Goal: Task Accomplishment & Management: Use online tool/utility

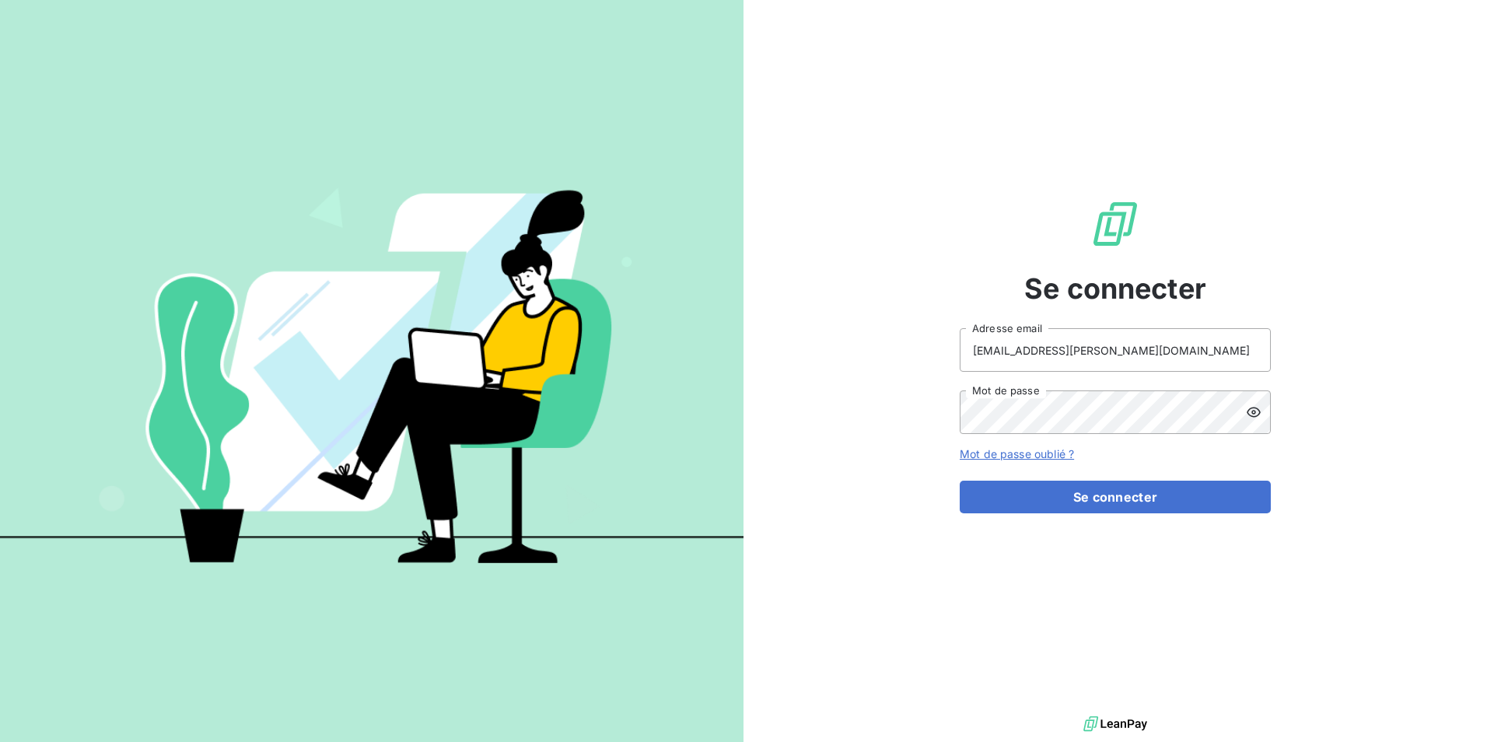
type input "[EMAIL_ADDRESS][PERSON_NAME][DOMAIN_NAME]"
click at [959, 481] on button "Se connecter" at bounding box center [1114, 497] width 311 height 33
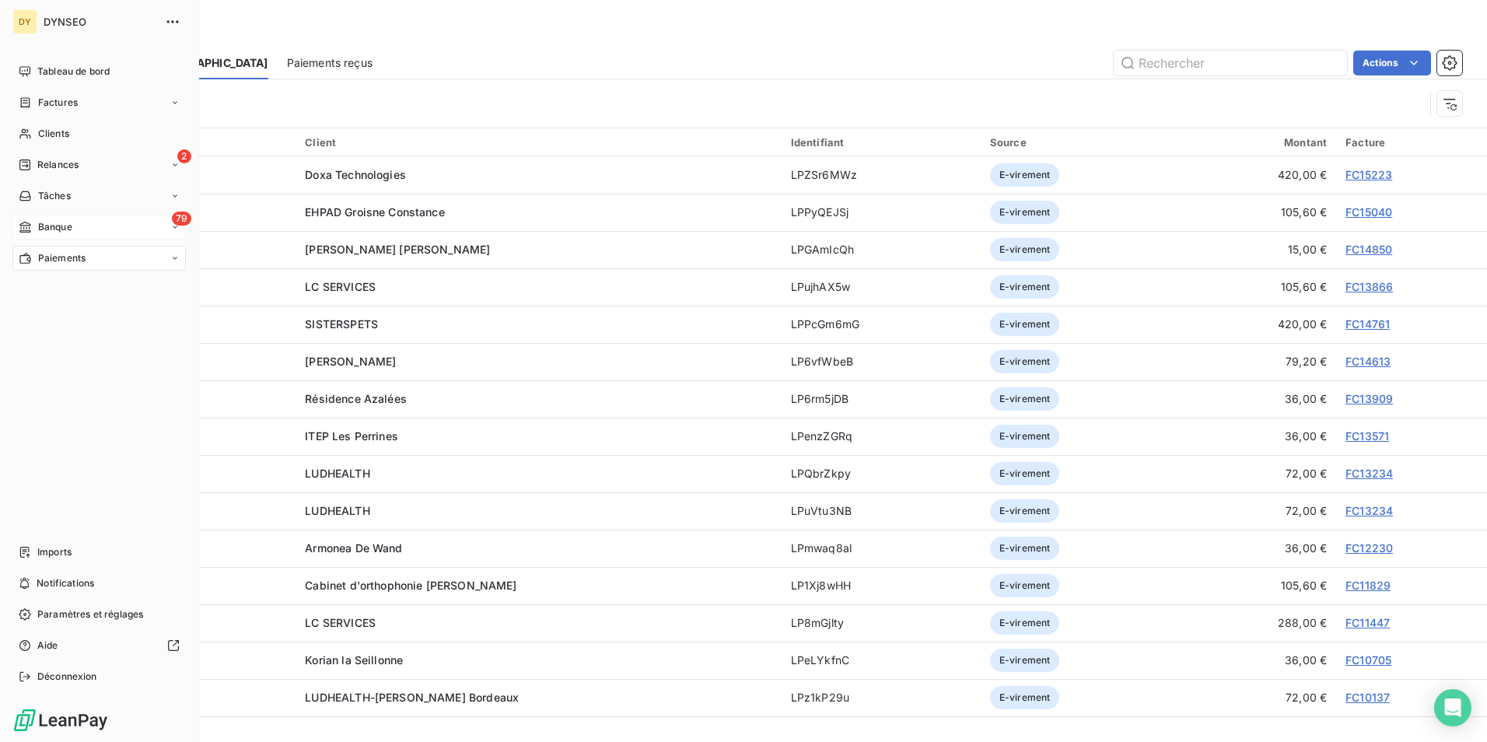
click at [43, 220] on span "Banque" at bounding box center [55, 227] width 34 height 14
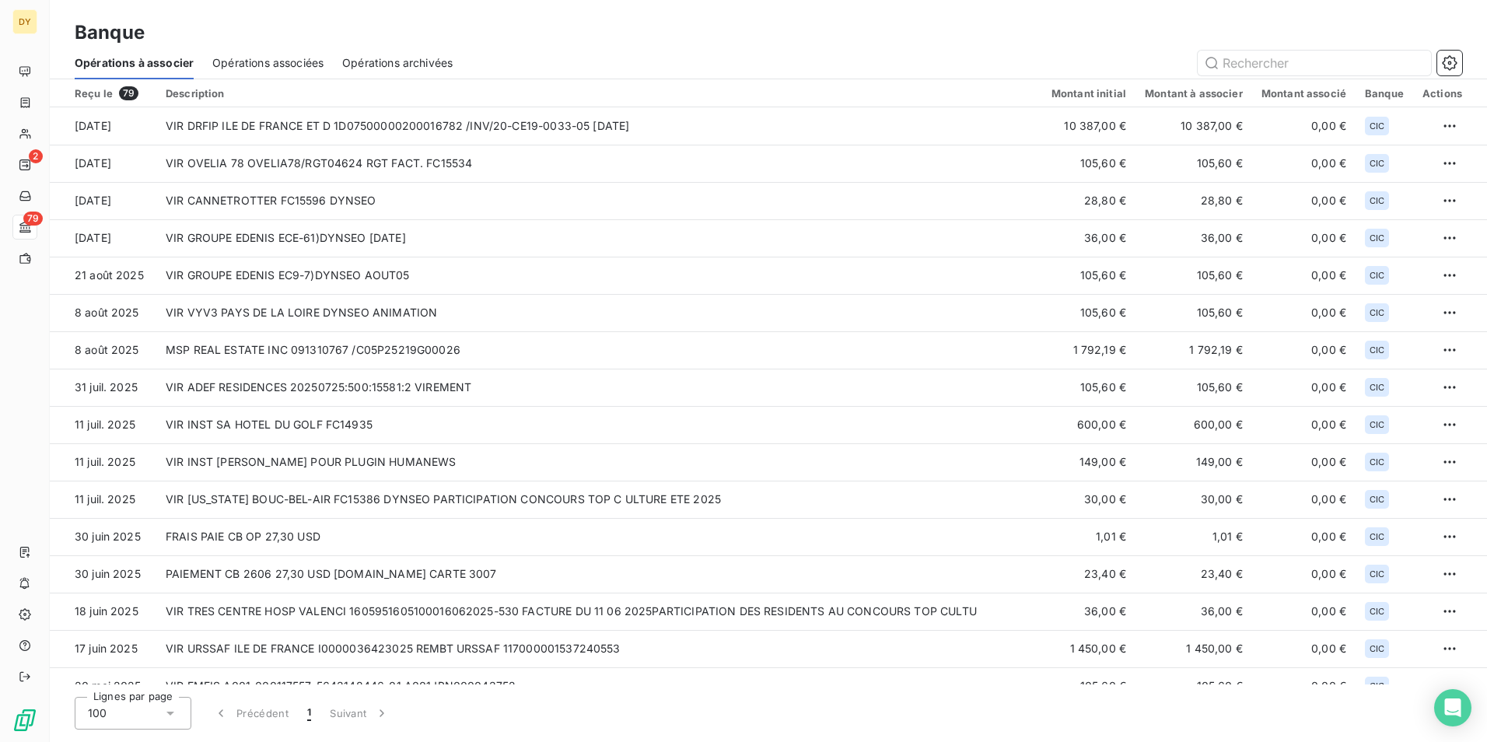
click at [251, 66] on span "Opérations associées" at bounding box center [267, 63] width 111 height 16
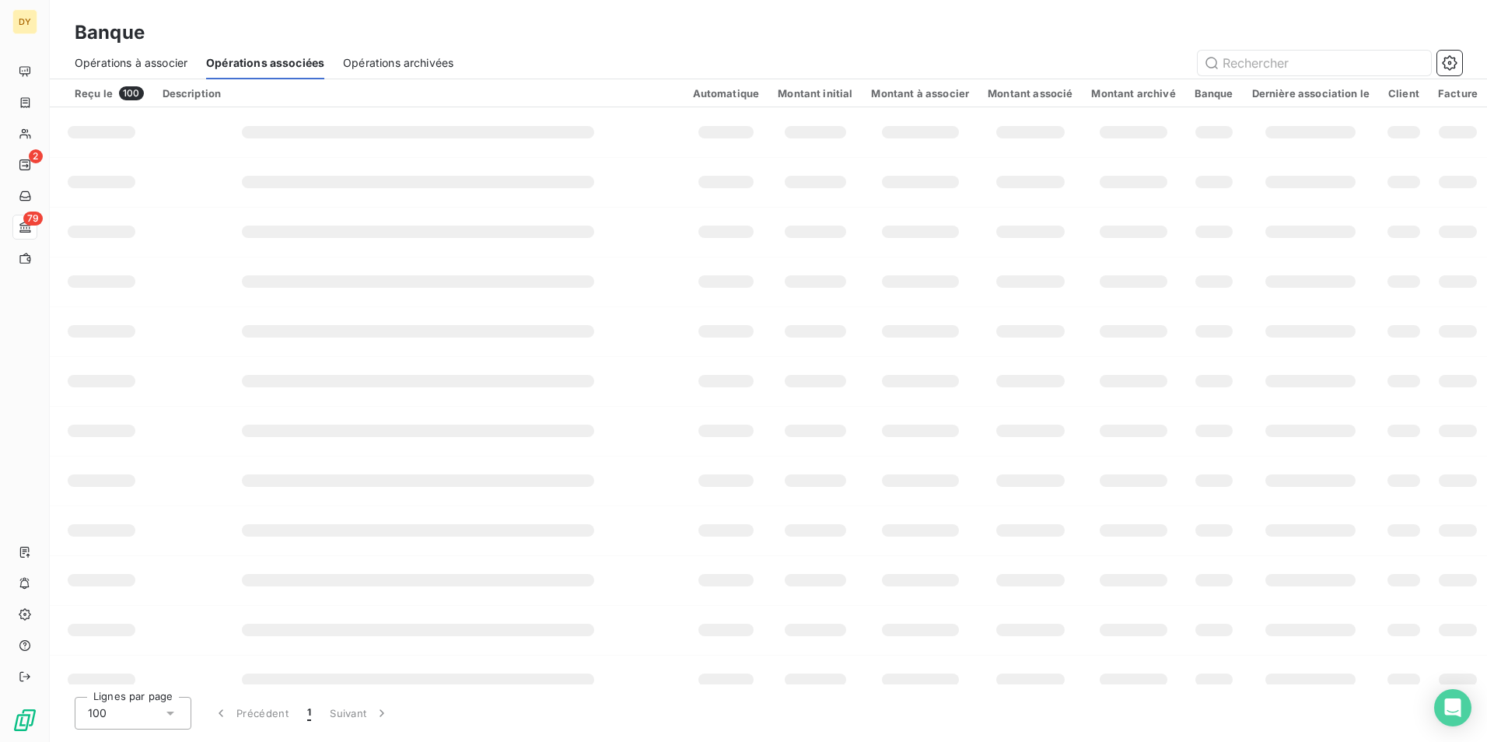
click at [178, 66] on span "Opérations à associer" at bounding box center [131, 63] width 113 height 16
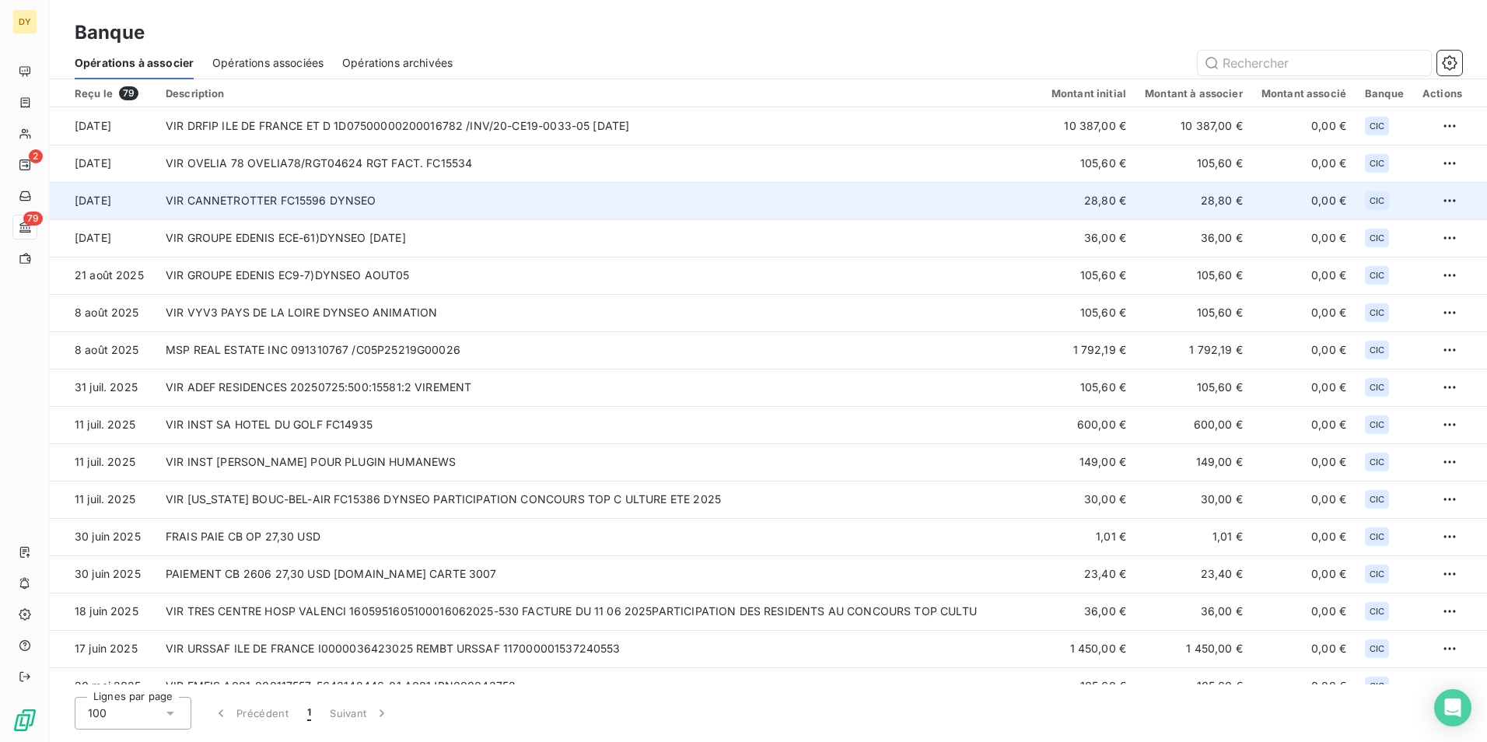
click at [428, 201] on td "VIR CANNETROTTER FC15596 DYNSEO" at bounding box center [599, 200] width 886 height 37
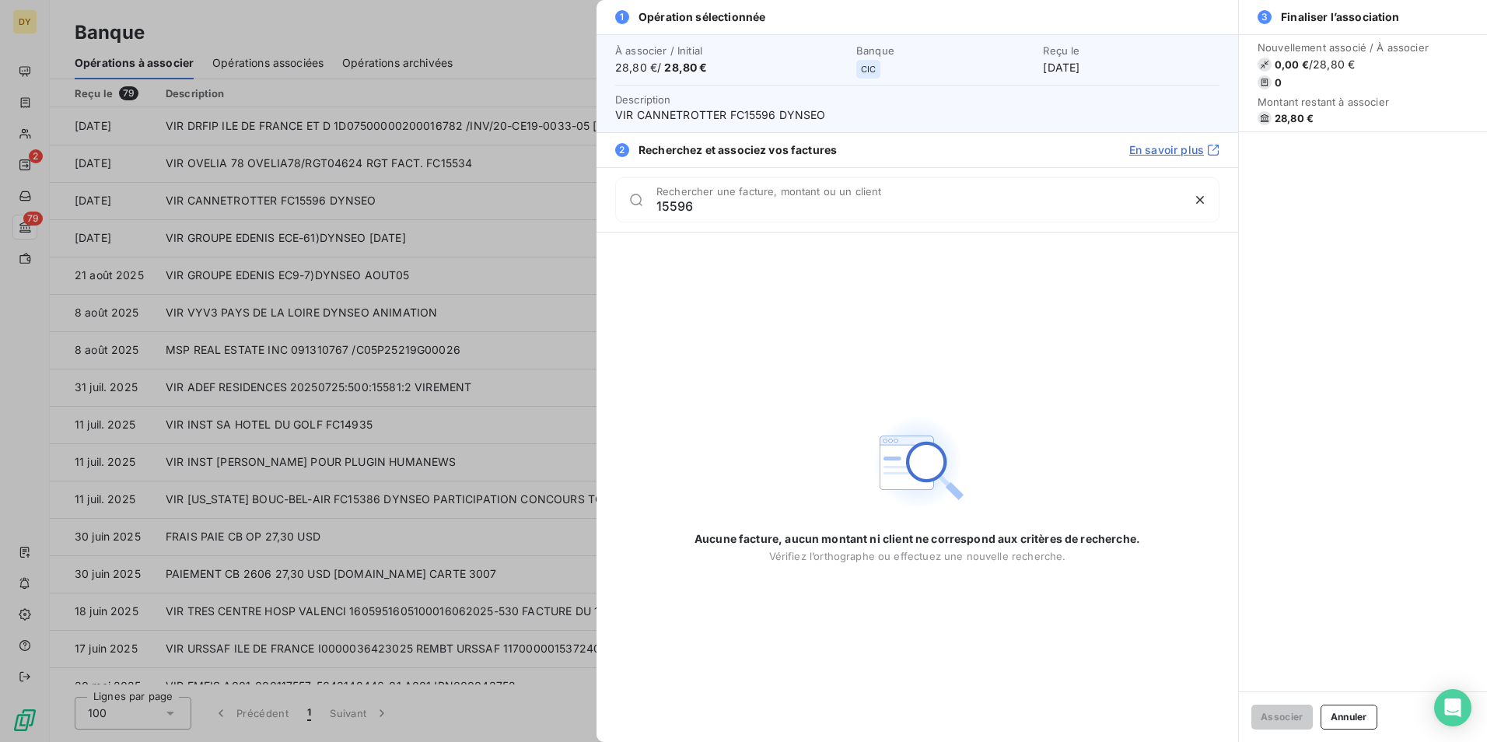
drag, startPoint x: 701, startPoint y: 204, endPoint x: 635, endPoint y: 194, distance: 66.9
click at [635, 194] on div "15596 Rechercher une facture, montant ou un client" at bounding box center [917, 199] width 604 height 45
type input "15596"
click at [549, 163] on div at bounding box center [743, 371] width 1487 height 742
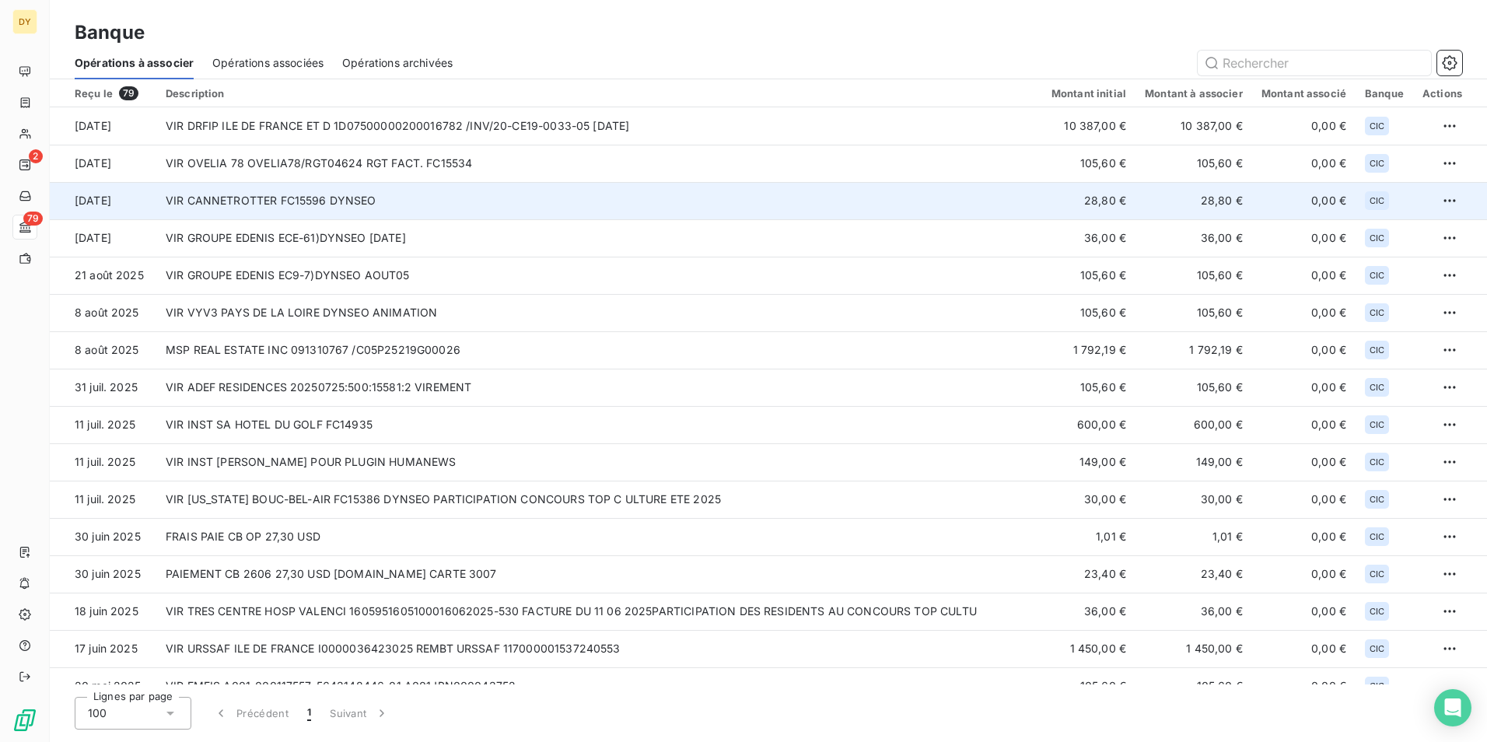
click at [325, 205] on td "VIR CANNETROTTER FC15596 DYNSEO" at bounding box center [599, 200] width 886 height 37
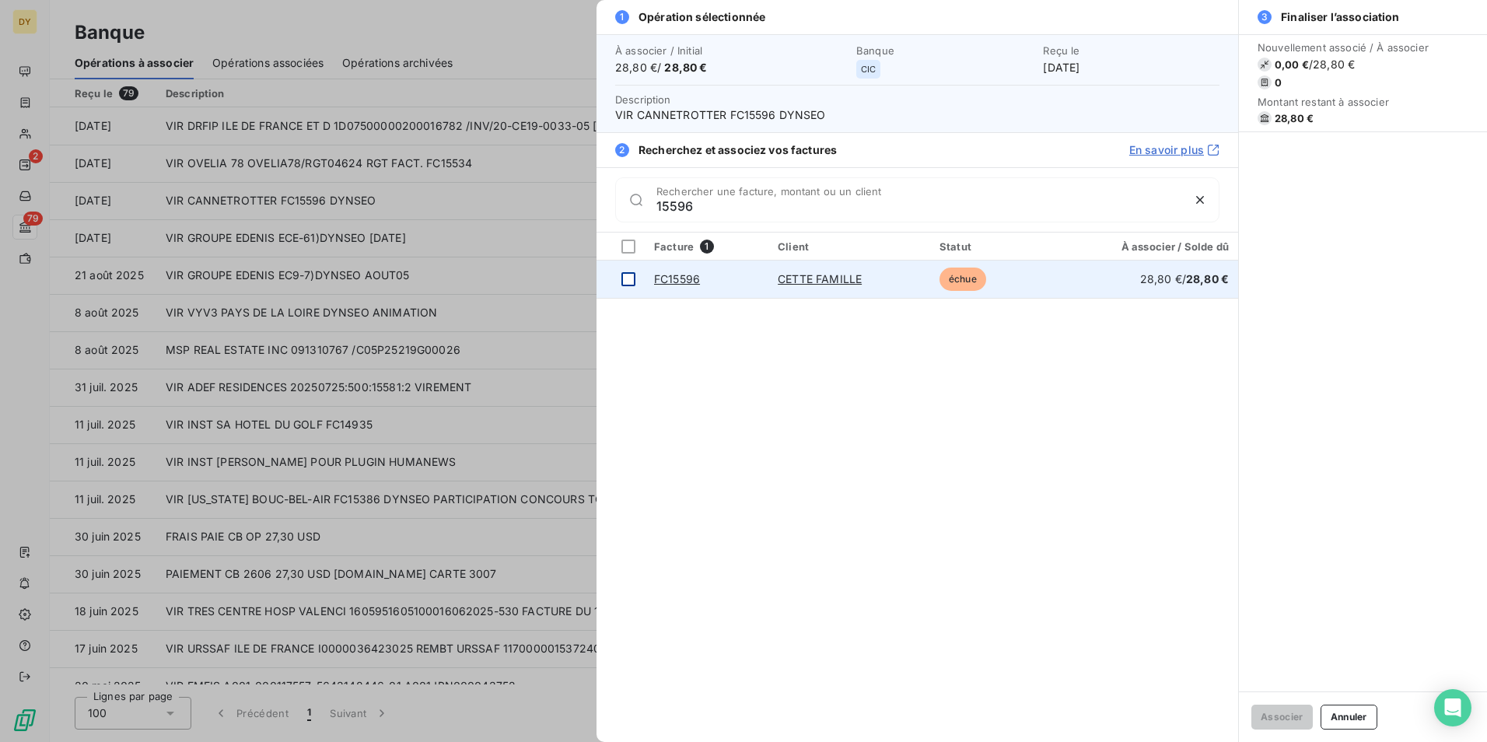
type input "15596"
click at [624, 274] on div at bounding box center [628, 279] width 14 height 14
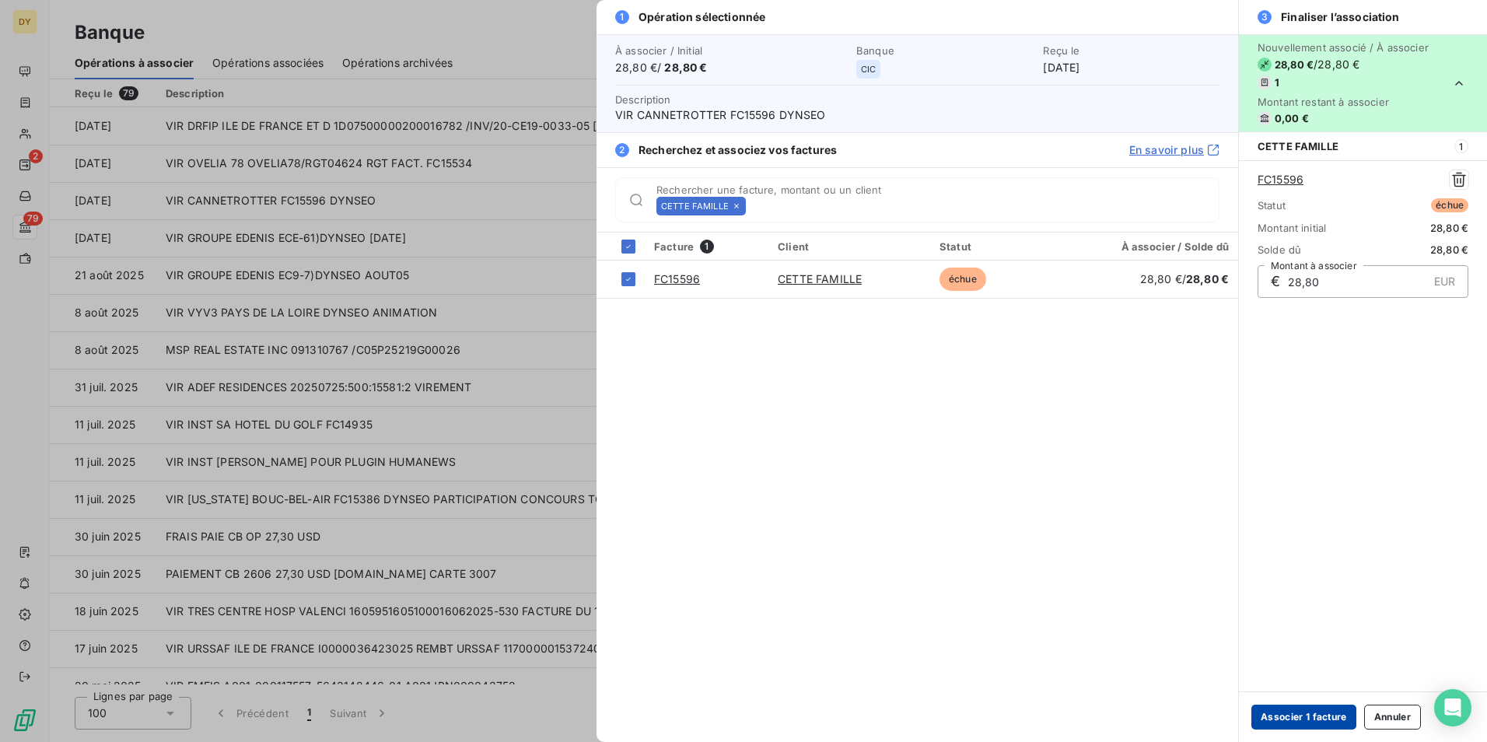
click at [1334, 724] on button "Associer 1 facture" at bounding box center [1303, 716] width 105 height 25
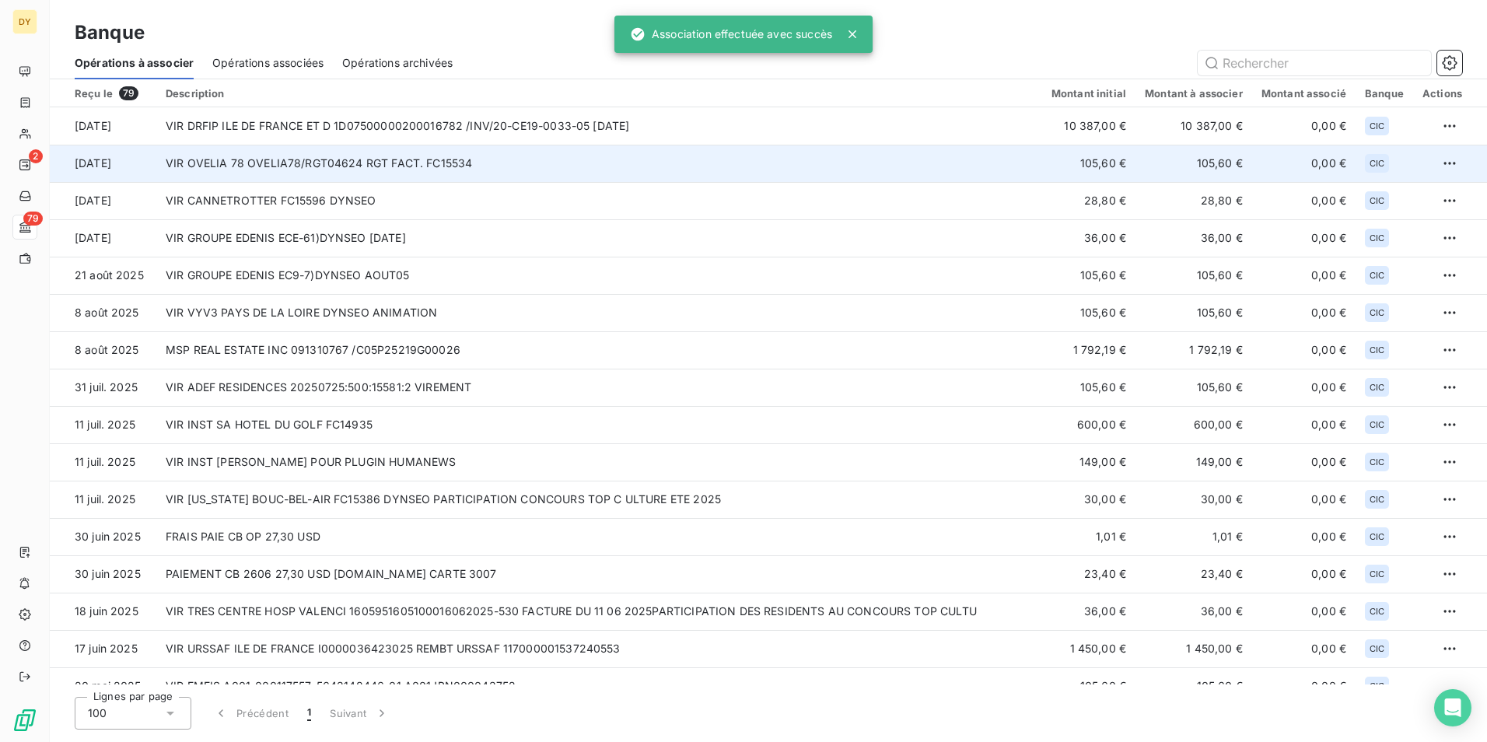
click at [323, 174] on td "VIR OVELIA 78 OVELIA78/RGT04624 RGT FACT. FC15534" at bounding box center [599, 163] width 886 height 37
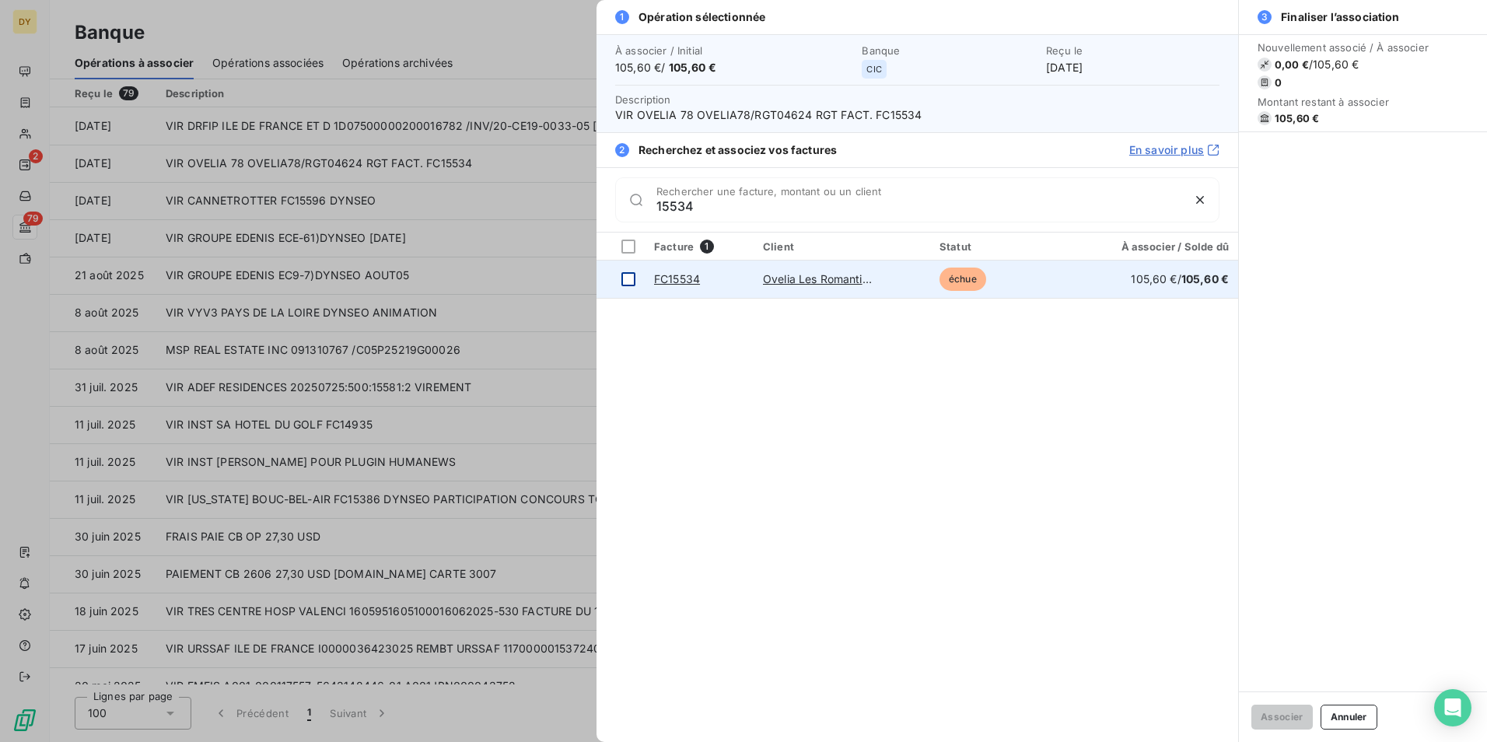
type input "15534"
click at [629, 274] on div at bounding box center [628, 279] width 14 height 14
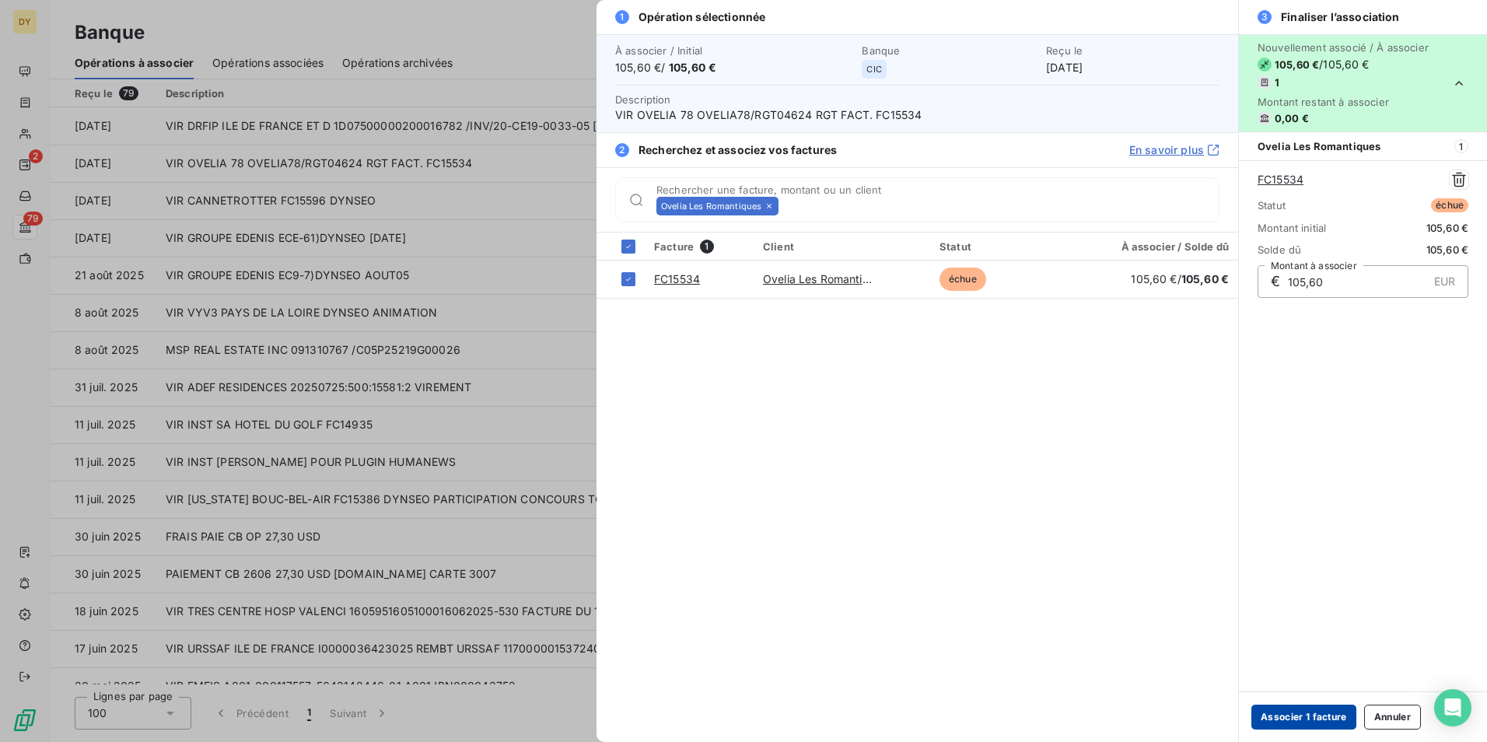
click at [1293, 722] on button "Associer 1 facture" at bounding box center [1303, 716] width 105 height 25
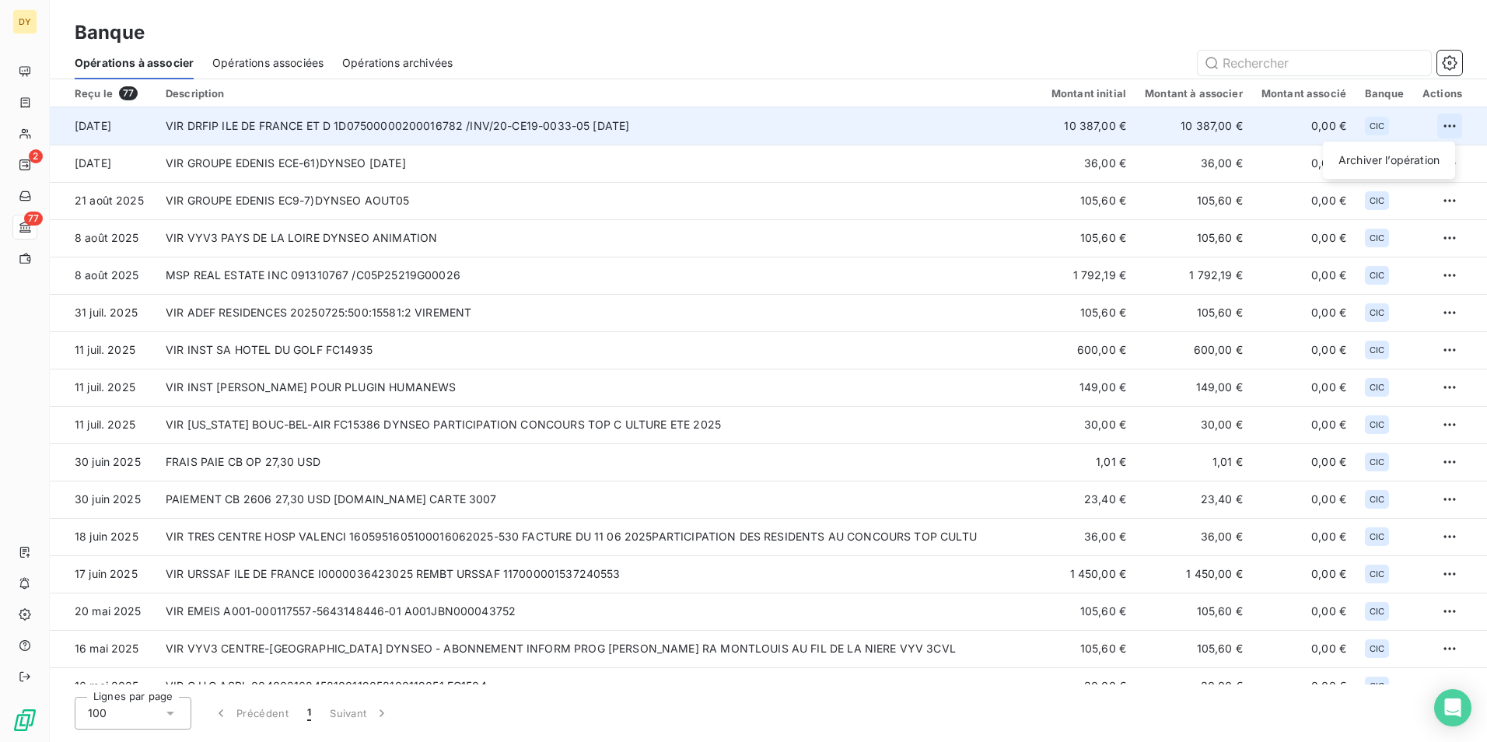
click at [1440, 128] on html "DY 2 77 Banque Opérations à associer Opérations associées Opérations archivées …" at bounding box center [743, 371] width 1487 height 742
click at [1347, 166] on div "Archiver l’opération" at bounding box center [1389, 160] width 120 height 25
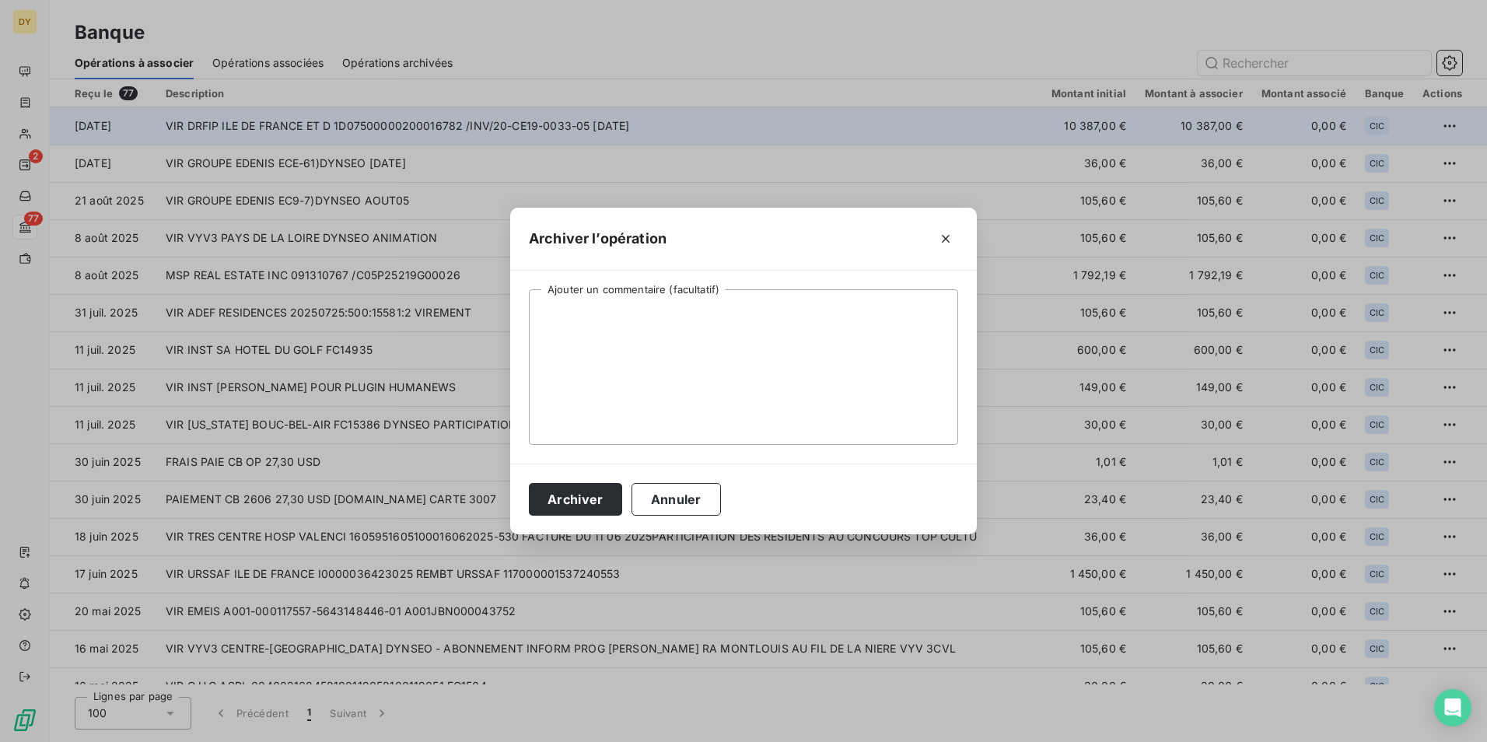
drag, startPoint x: 645, startPoint y: 495, endPoint x: 662, endPoint y: 481, distance: 22.6
click at [662, 481] on div "Archiver Annuler" at bounding box center [743, 498] width 467 height 71
click at [678, 369] on textarea "Ajouter un commentaire (facultatif)" at bounding box center [743, 367] width 429 height 156
click at [688, 506] on button "Annuler" at bounding box center [675, 499] width 89 height 33
